Goal: Find specific page/section: Find specific page/section

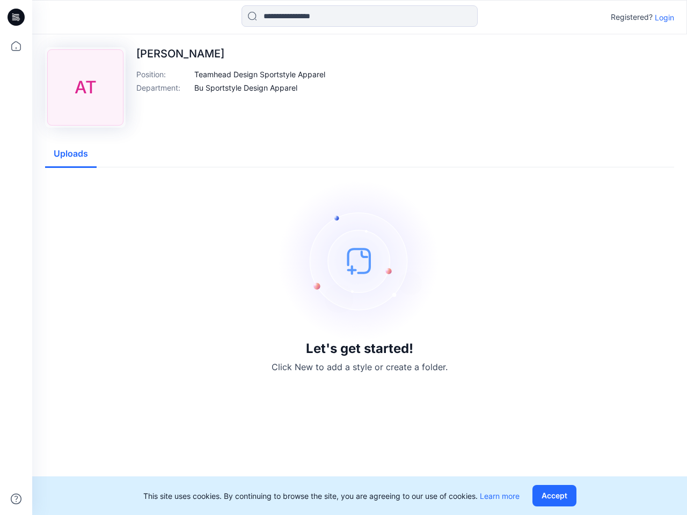
click at [343, 258] on img at bounding box center [359, 260] width 161 height 161
click at [17, 17] on icon at bounding box center [18, 17] width 4 height 1
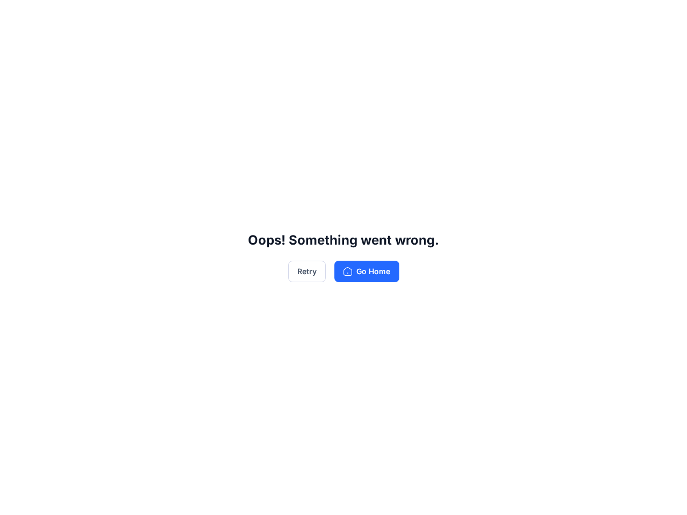
click at [16, 499] on div "Oops! Something went wrong. Retry Go Home" at bounding box center [343, 257] width 687 height 515
click at [360, 16] on div "Oops! Something went wrong. Retry Go Home" at bounding box center [343, 257] width 687 height 515
click at [664, 17] on div "Oops! Something went wrong. Retry Go Home" at bounding box center [343, 257] width 687 height 515
click at [260, 74] on div "Oops! Something went wrong. Retry Go Home" at bounding box center [343, 257] width 687 height 515
click at [246, 87] on div "Oops! Something went wrong. Retry Go Home" at bounding box center [343, 257] width 687 height 515
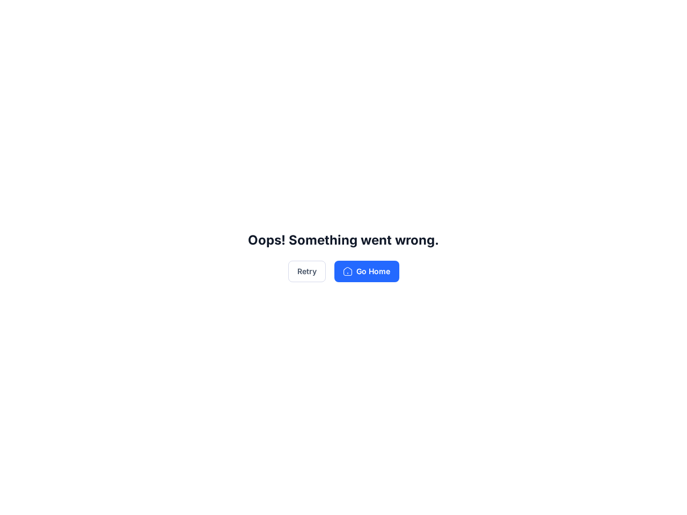
click at [71, 154] on div "Oops! Something went wrong. Retry Go Home" at bounding box center [343, 257] width 687 height 515
click at [557, 496] on div "Oops! Something went wrong. Retry Go Home" at bounding box center [343, 257] width 687 height 515
